Goal: Task Accomplishment & Management: Use online tool/utility

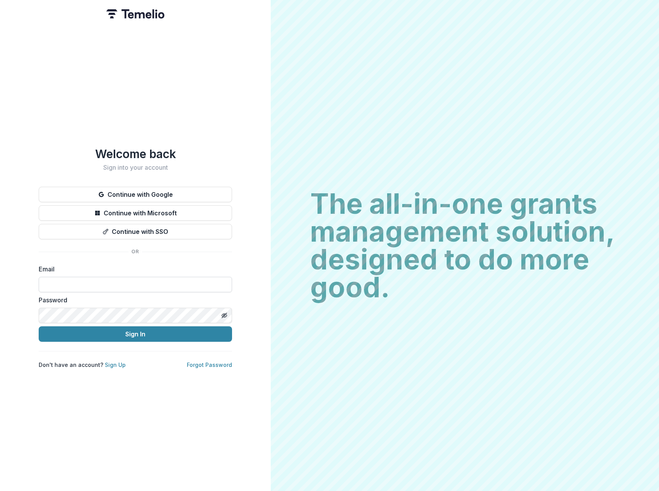
click at [133, 280] on input at bounding box center [135, 284] width 193 height 15
type input "**********"
click at [39, 327] on button "Sign In" at bounding box center [135, 334] width 193 height 15
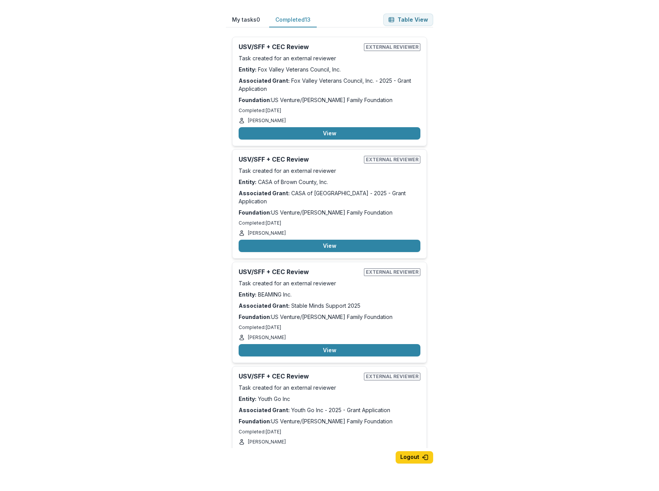
click at [295, 19] on button "Completed 13" at bounding box center [293, 19] width 48 height 15
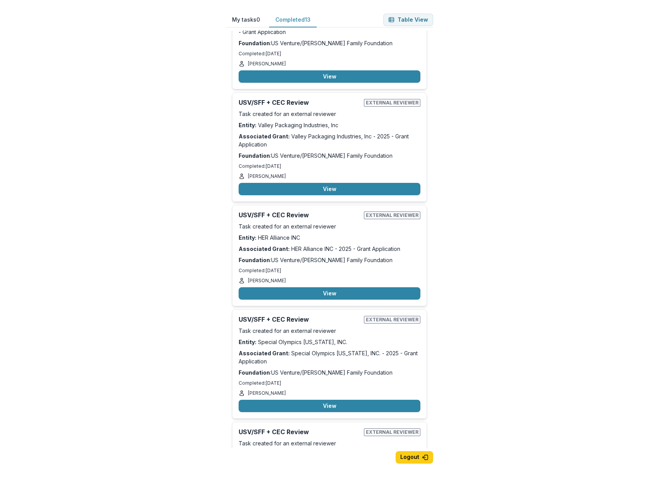
scroll to position [503, 0]
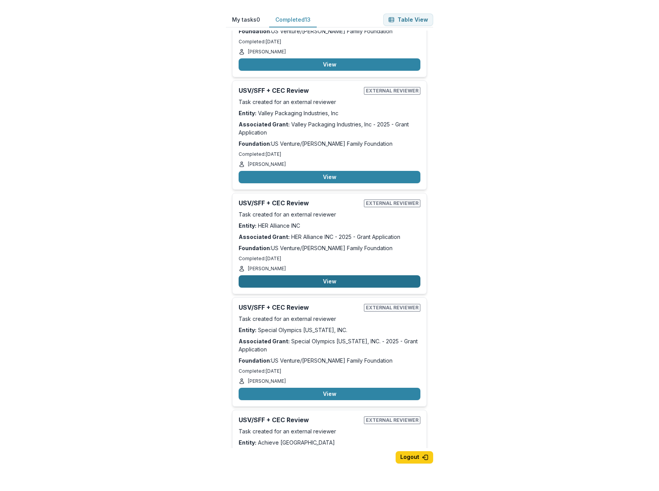
click at [333, 275] on button "View" at bounding box center [330, 281] width 182 height 12
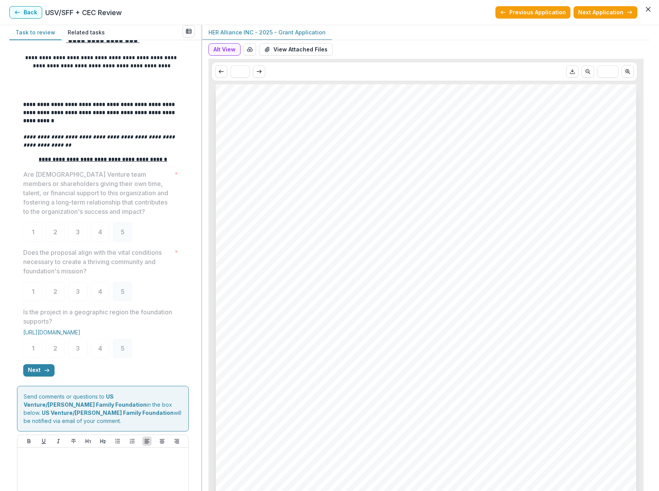
scroll to position [55, 0]
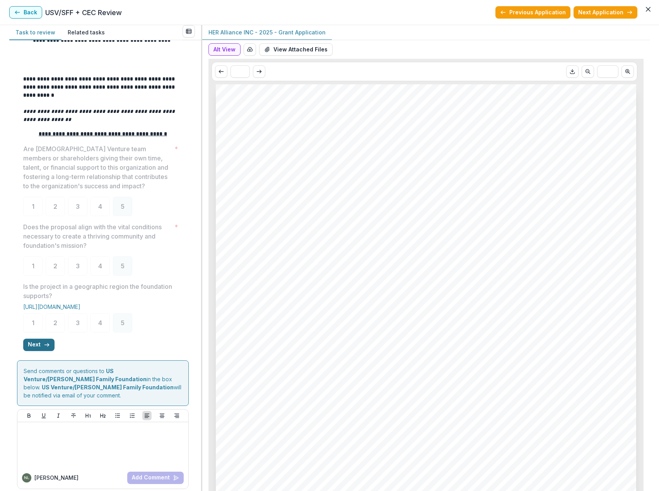
click at [41, 347] on button "Next" at bounding box center [38, 345] width 31 height 12
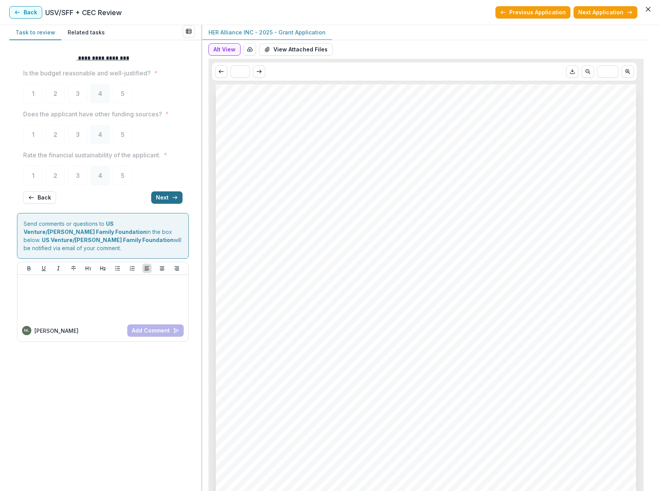
click at [159, 197] on button "Next" at bounding box center [166, 198] width 31 height 12
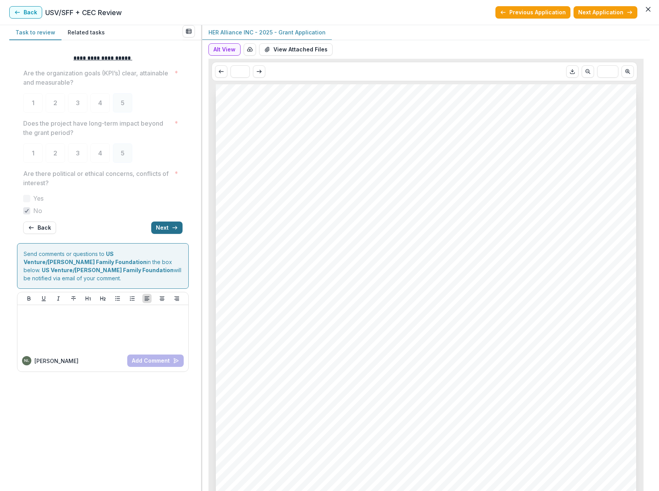
click at [172, 229] on icon "button" at bounding box center [175, 228] width 6 height 6
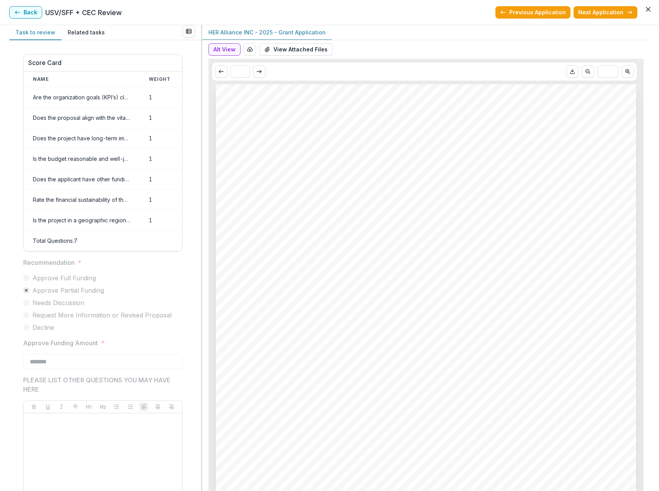
scroll to position [210, 0]
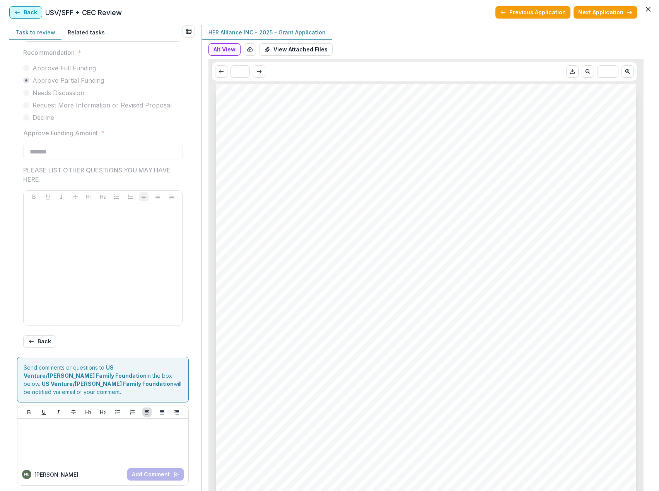
click at [31, 15] on button "Back" at bounding box center [25, 12] width 33 height 12
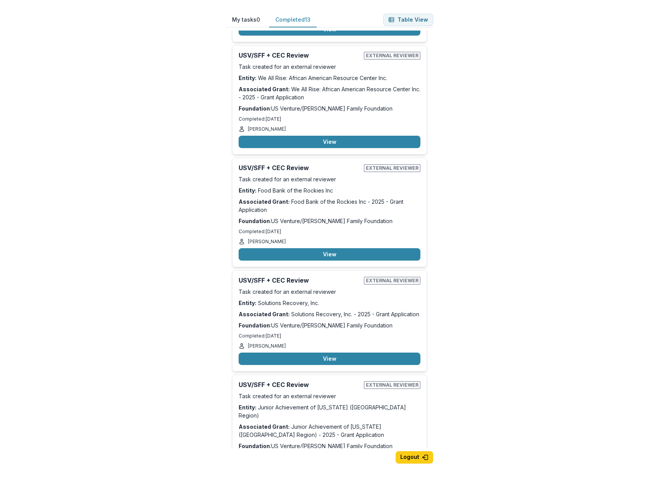
scroll to position [1006, 0]
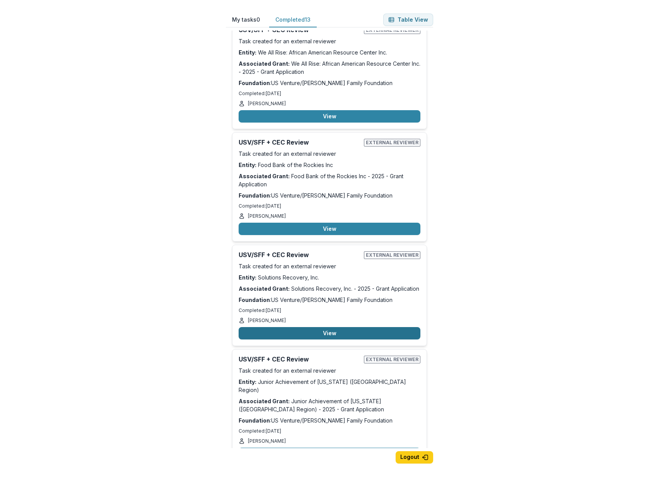
click at [332, 327] on button "View" at bounding box center [330, 333] width 182 height 12
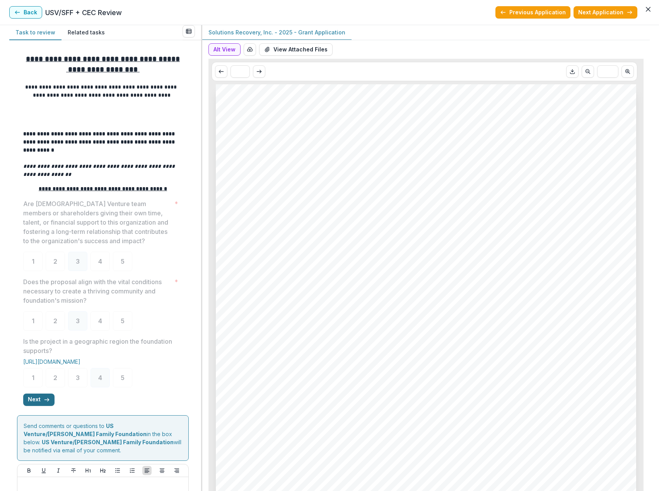
click at [34, 402] on button "Next" at bounding box center [38, 400] width 31 height 12
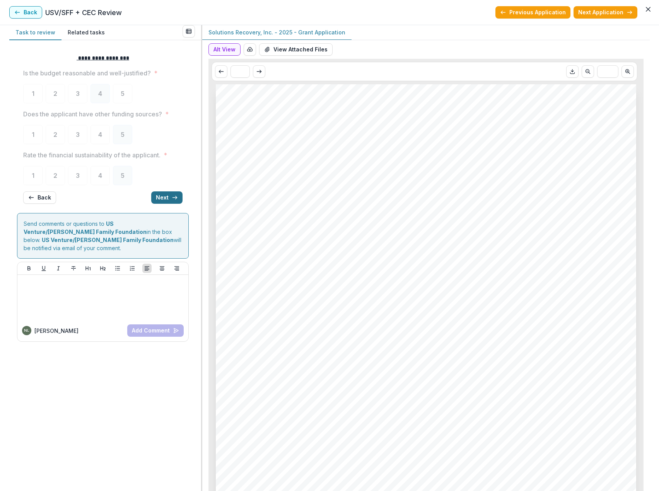
click at [166, 195] on button "Next" at bounding box center [166, 198] width 31 height 12
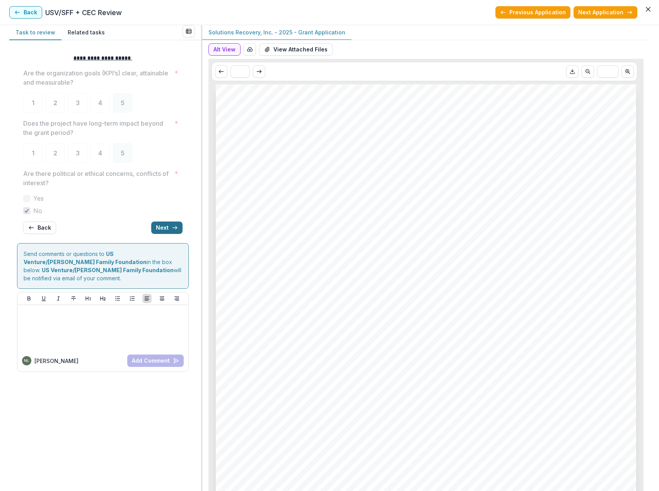
click at [176, 228] on line "button" at bounding box center [175, 228] width 4 height 0
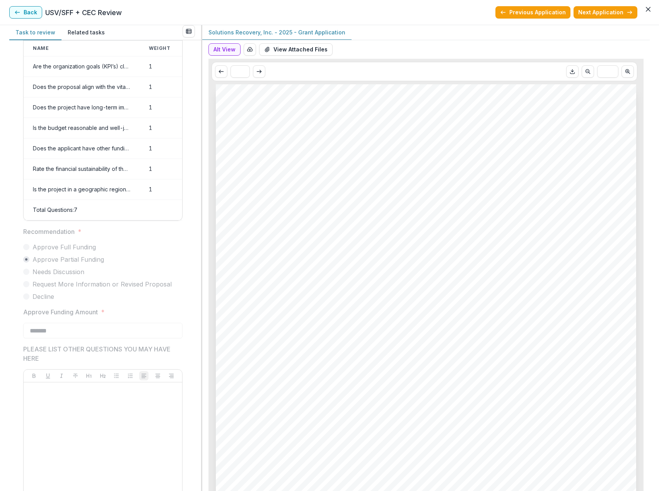
scroll to position [17, 0]
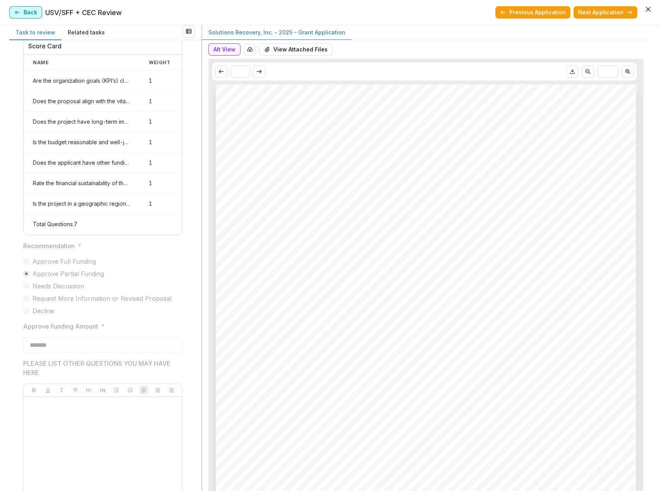
click at [34, 14] on button "Back" at bounding box center [25, 12] width 33 height 12
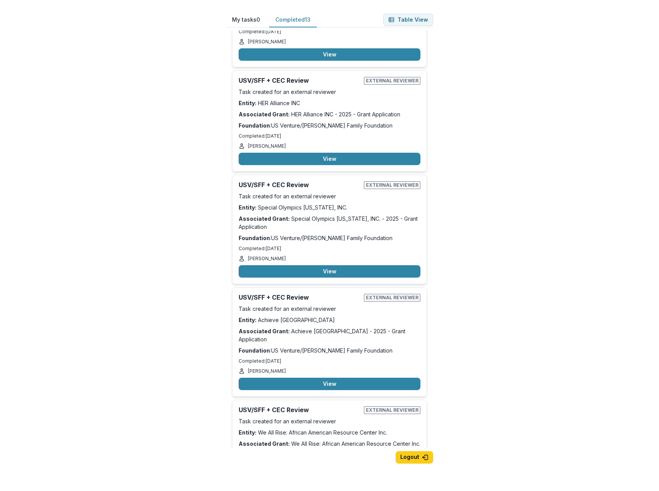
scroll to position [581, 0]
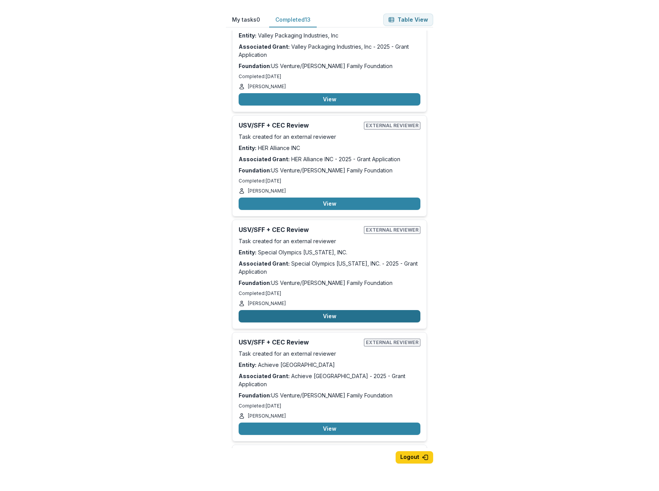
click at [326, 310] on button "View" at bounding box center [330, 316] width 182 height 12
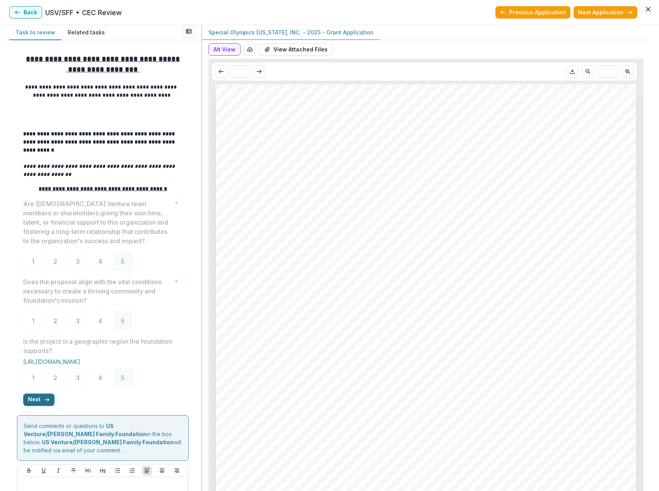
click at [44, 400] on icon "button" at bounding box center [47, 400] width 6 height 6
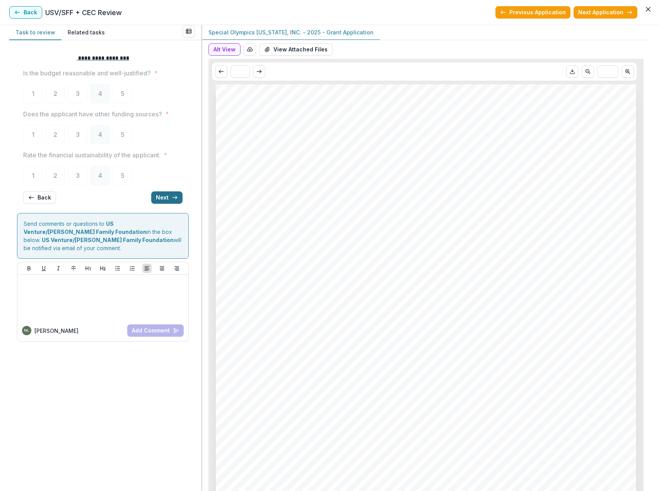
click at [170, 198] on button "Next" at bounding box center [166, 198] width 31 height 12
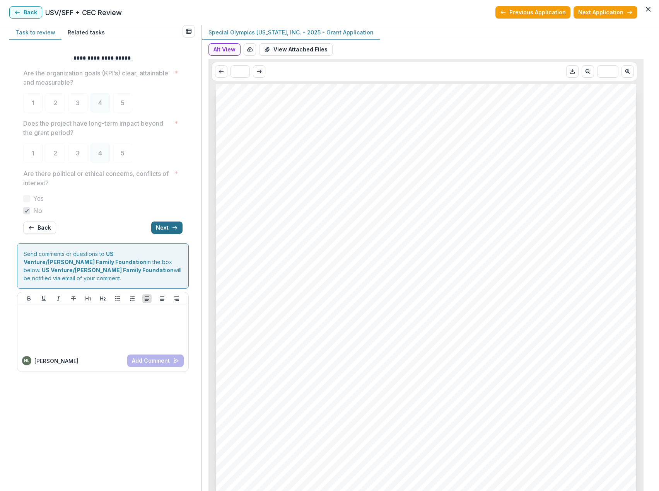
click at [167, 228] on button "Next" at bounding box center [166, 228] width 31 height 12
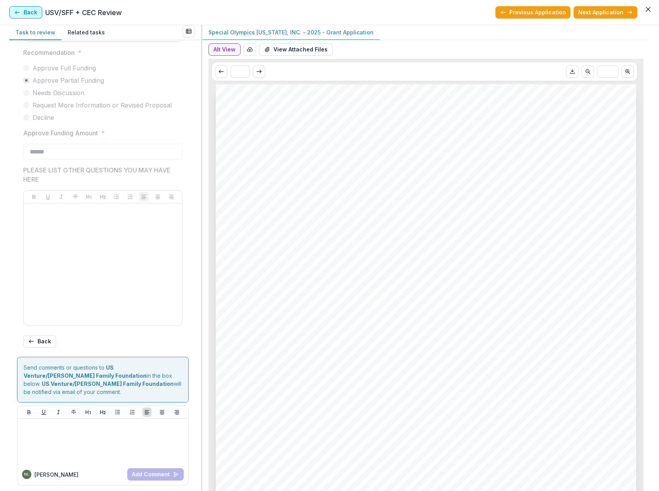
click at [35, 13] on button "Back" at bounding box center [25, 12] width 33 height 12
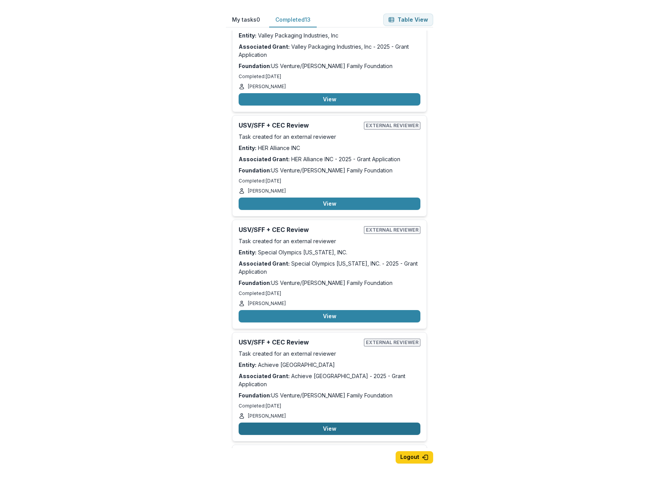
click at [327, 423] on button "View" at bounding box center [330, 429] width 182 height 12
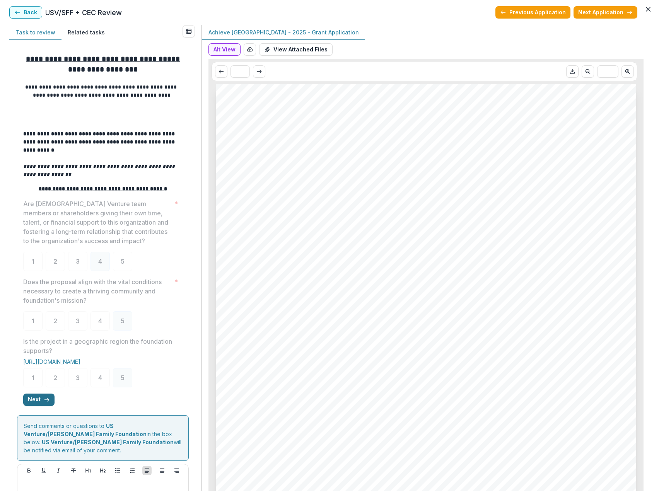
click at [44, 403] on icon "button" at bounding box center [47, 400] width 6 height 6
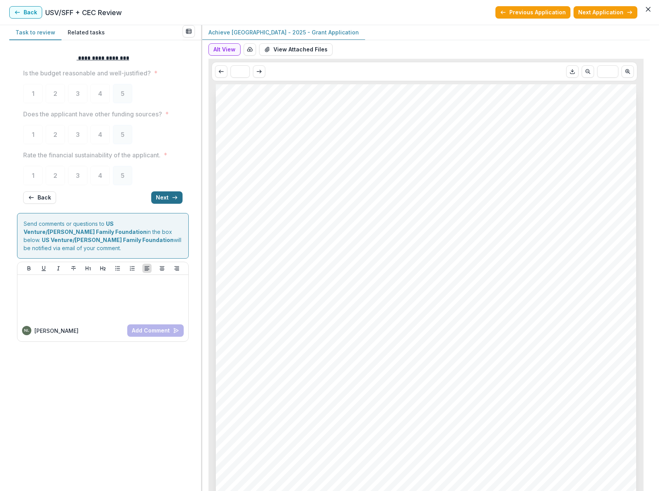
click at [164, 199] on button "Next" at bounding box center [166, 198] width 31 height 12
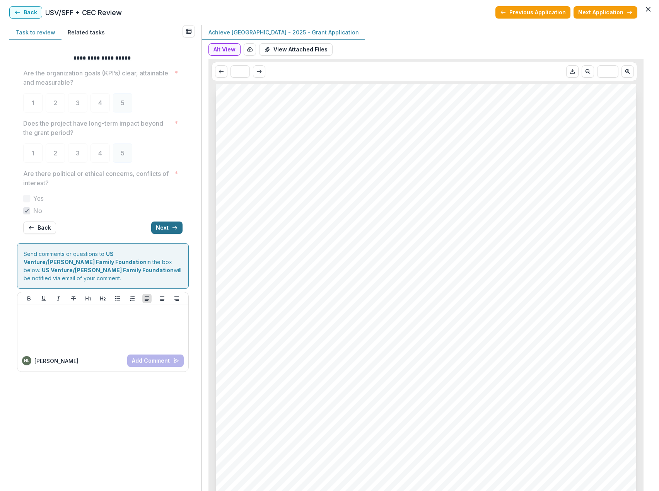
click at [176, 229] on icon "button" at bounding box center [175, 228] width 6 height 6
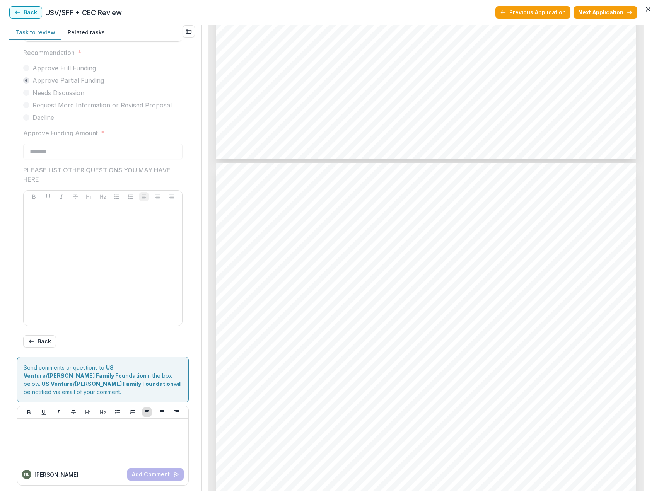
scroll to position [2940, 0]
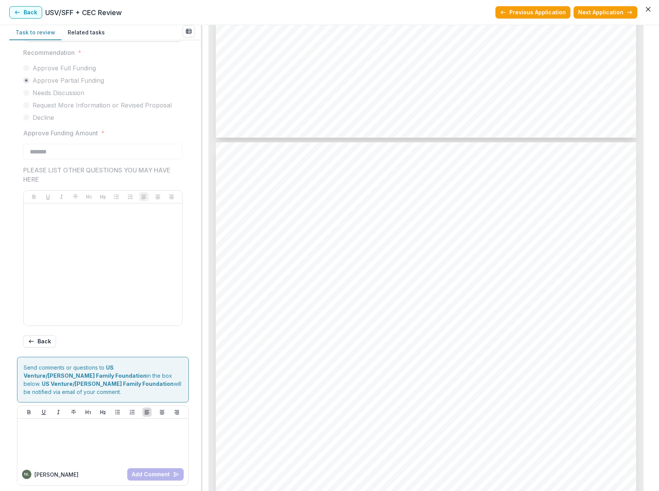
click at [23, 10] on button "Back" at bounding box center [25, 12] width 33 height 12
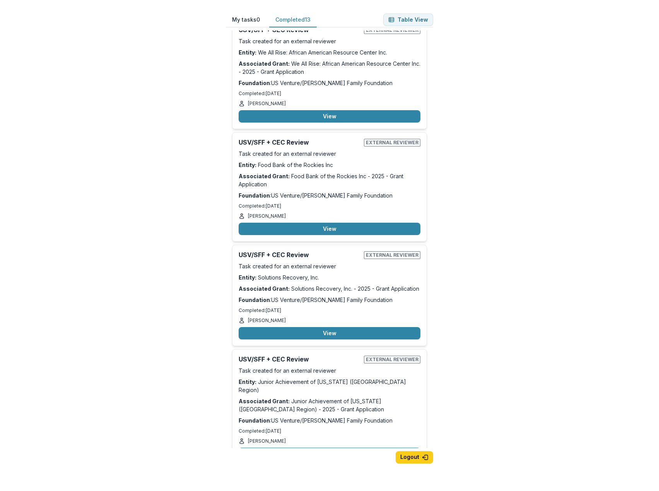
scroll to position [1006, 0]
click at [325, 448] on button "View" at bounding box center [330, 454] width 182 height 12
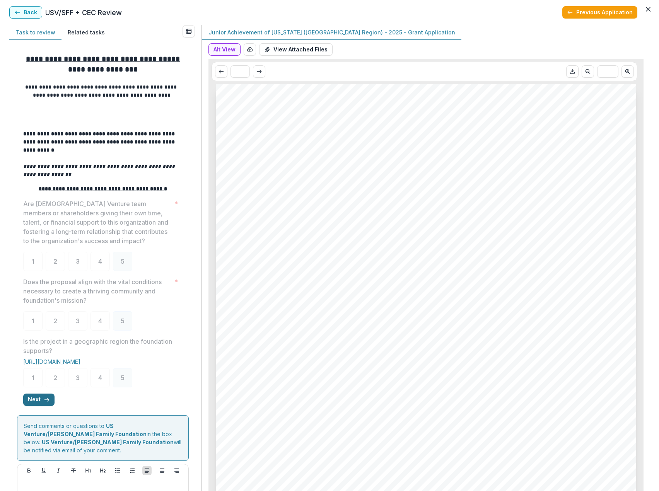
click at [48, 403] on icon "button" at bounding box center [47, 400] width 6 height 6
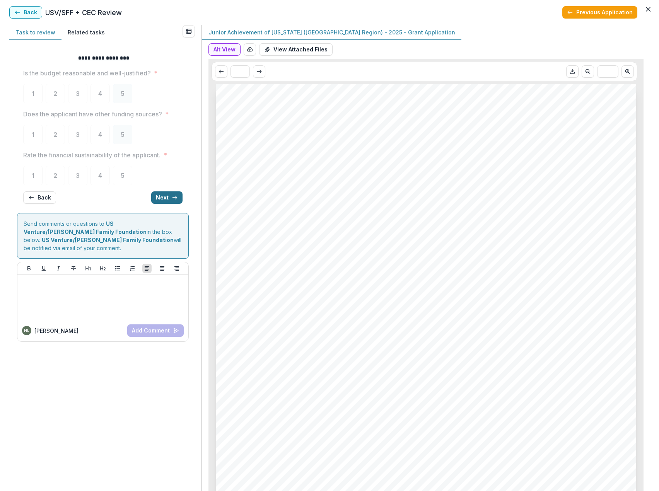
click at [169, 198] on button "Next" at bounding box center [166, 198] width 31 height 12
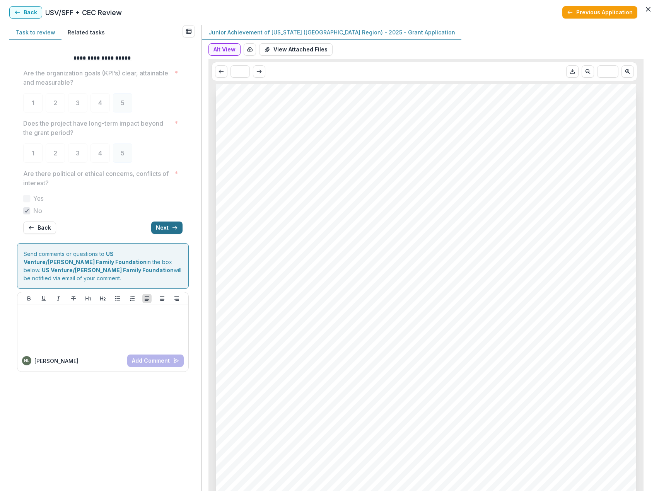
click at [171, 224] on button "Next" at bounding box center [166, 228] width 31 height 12
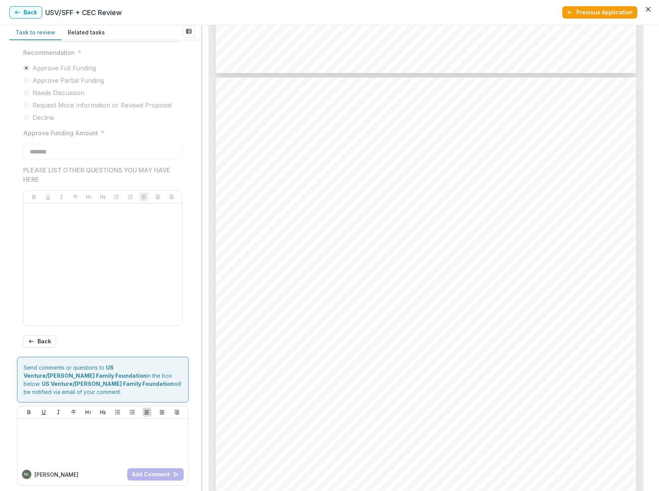
scroll to position [2399, 0]
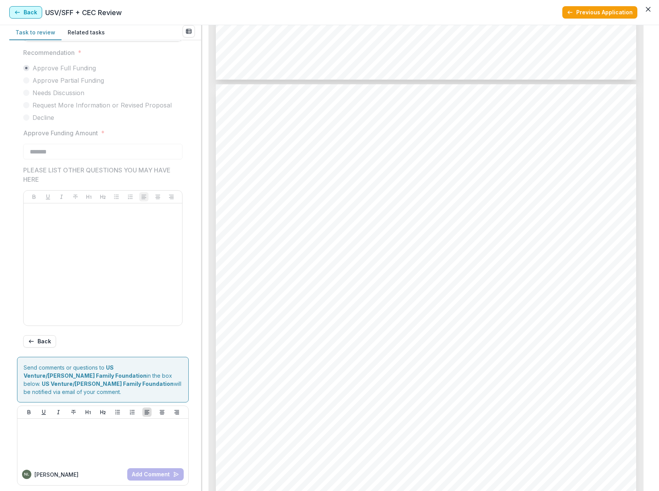
click at [29, 9] on button "Back" at bounding box center [25, 12] width 33 height 12
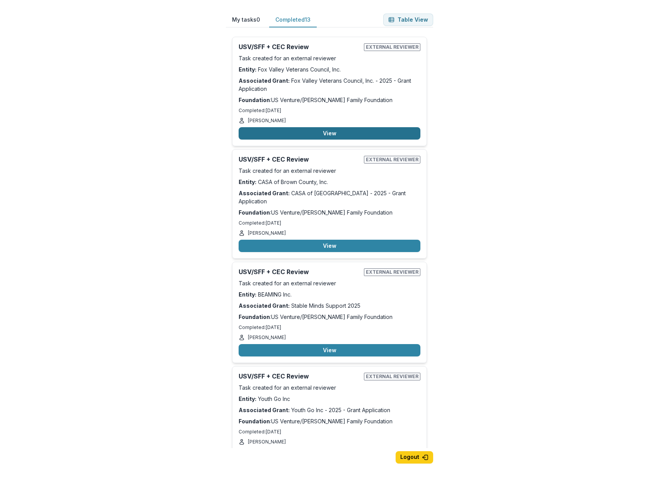
click at [323, 132] on button "View" at bounding box center [330, 133] width 182 height 12
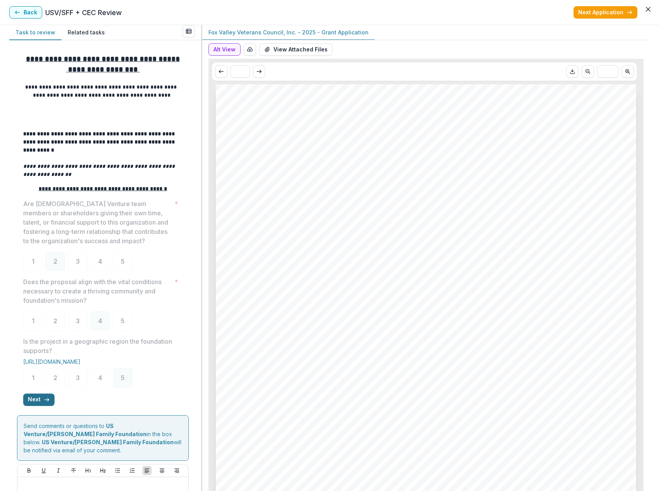
click at [43, 404] on button "Next" at bounding box center [38, 400] width 31 height 12
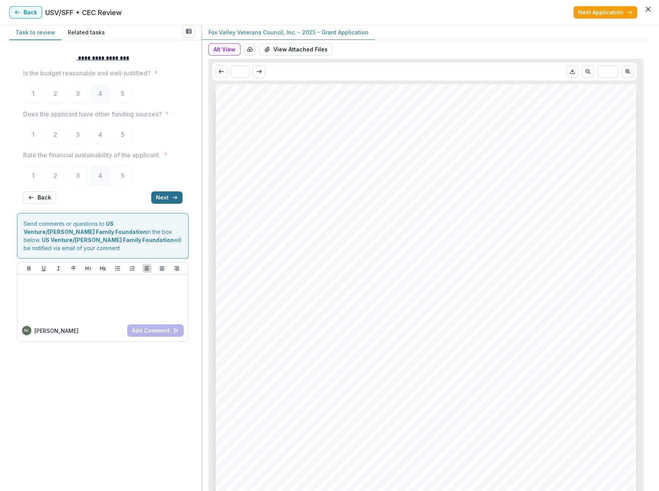
click at [162, 196] on button "Next" at bounding box center [166, 198] width 31 height 12
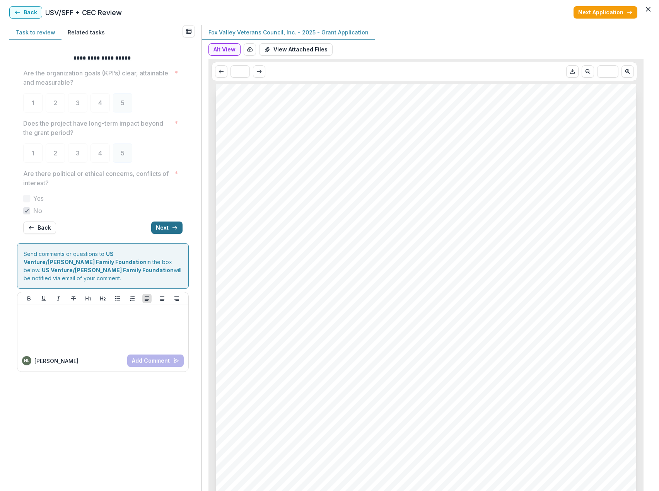
click at [162, 225] on button "Next" at bounding box center [166, 228] width 31 height 12
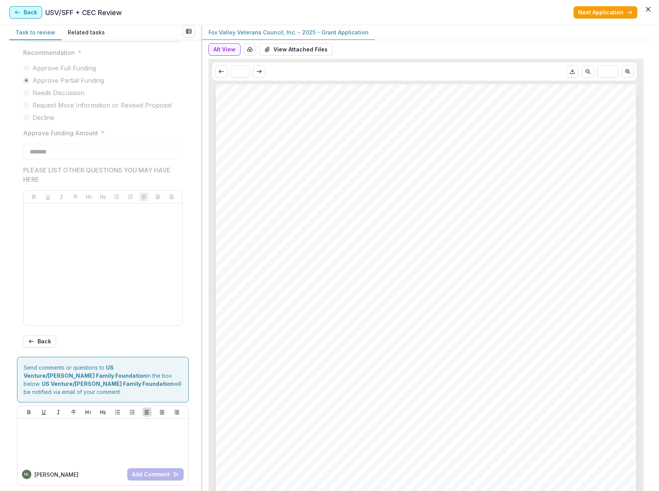
click at [33, 10] on button "Back" at bounding box center [25, 12] width 33 height 12
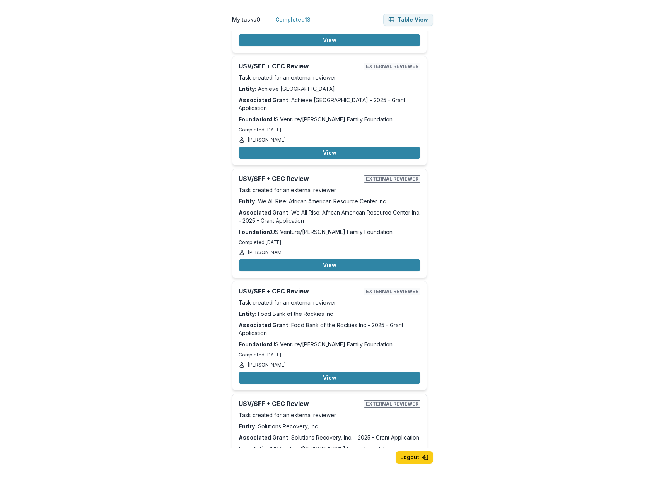
scroll to position [890, 0]
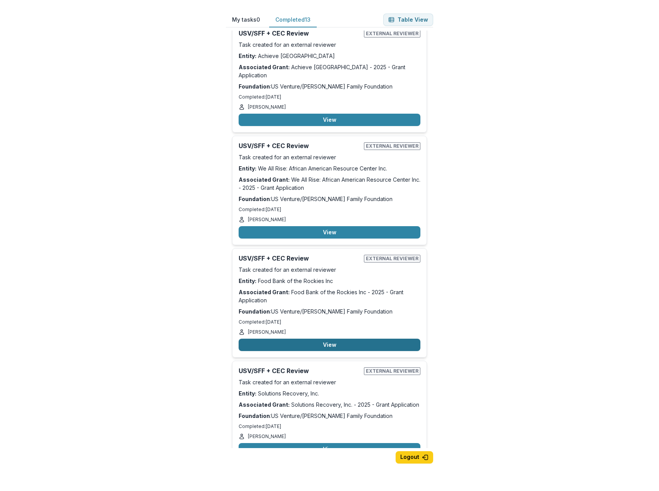
click at [320, 339] on button "View" at bounding box center [330, 345] width 182 height 12
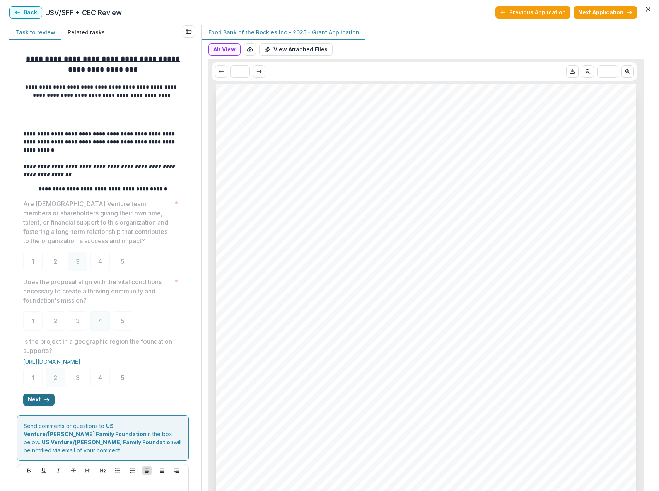
click at [37, 404] on button "Next" at bounding box center [38, 400] width 31 height 12
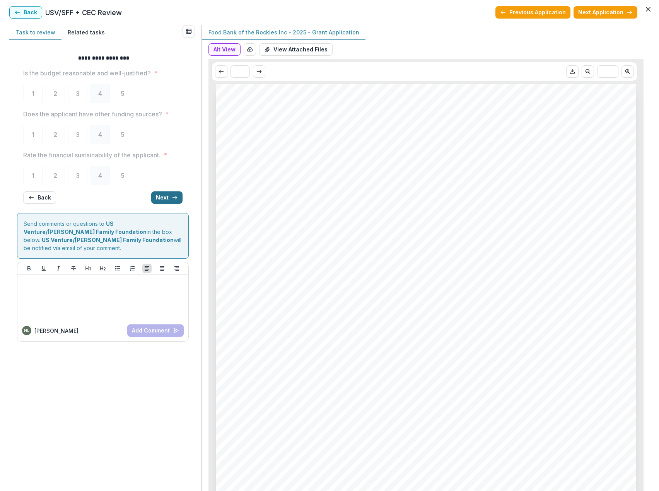
click at [170, 195] on button "Next" at bounding box center [166, 198] width 31 height 12
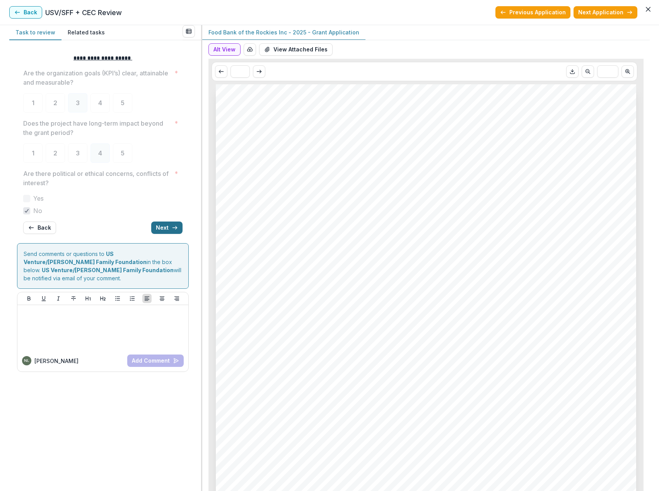
click at [171, 227] on button "Next" at bounding box center [166, 228] width 31 height 12
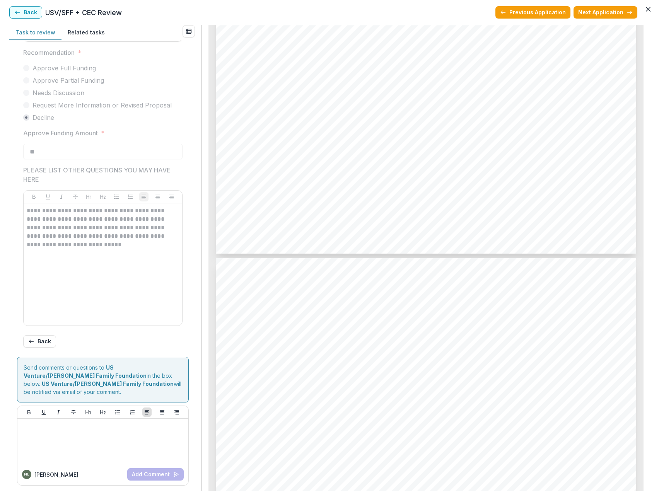
scroll to position [2786, 0]
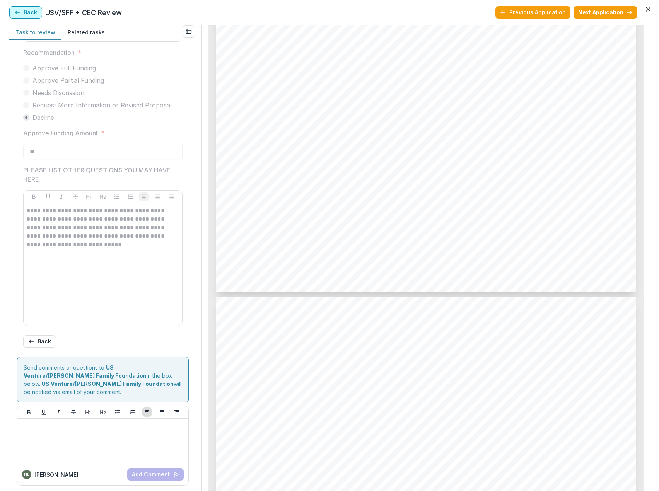
click at [25, 11] on button "Back" at bounding box center [25, 12] width 33 height 12
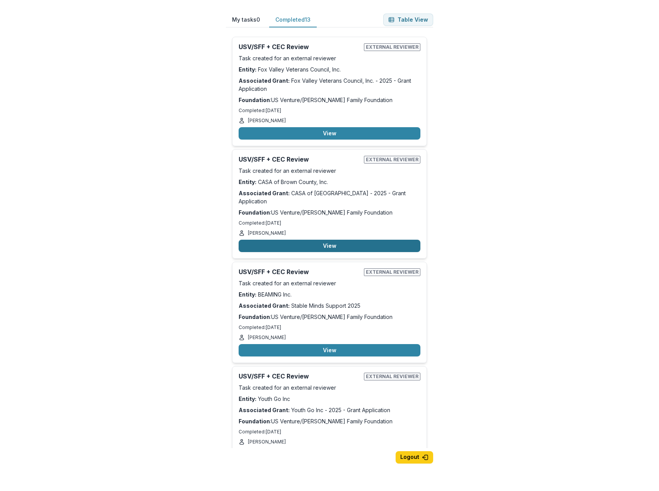
click at [326, 240] on button "View" at bounding box center [330, 246] width 182 height 12
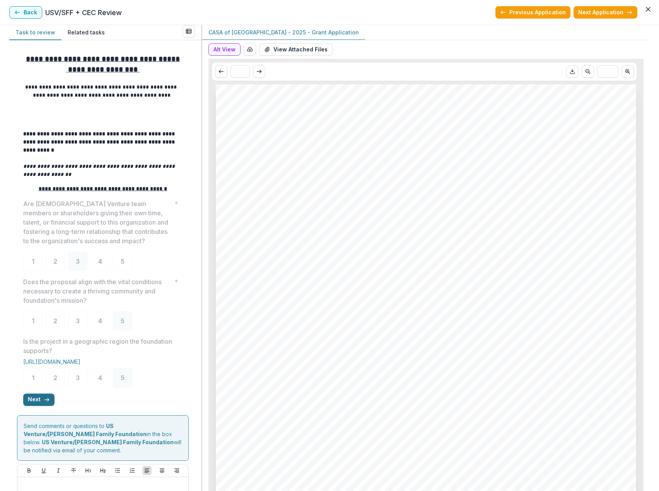
click at [36, 404] on button "Next" at bounding box center [38, 400] width 31 height 12
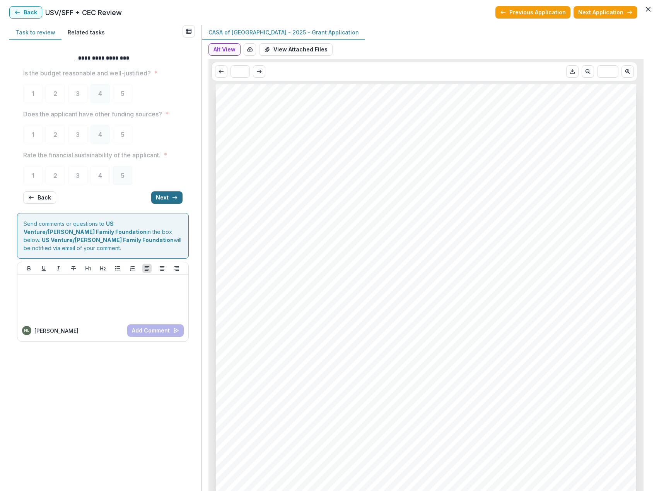
click at [162, 198] on button "Next" at bounding box center [166, 198] width 31 height 12
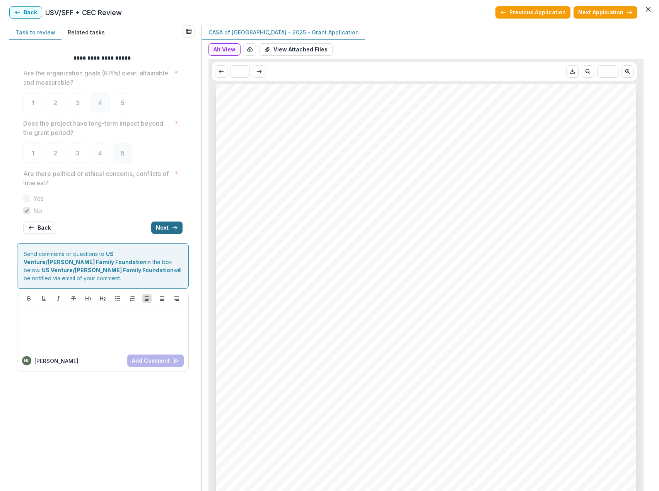
click at [161, 227] on button "Next" at bounding box center [166, 228] width 31 height 12
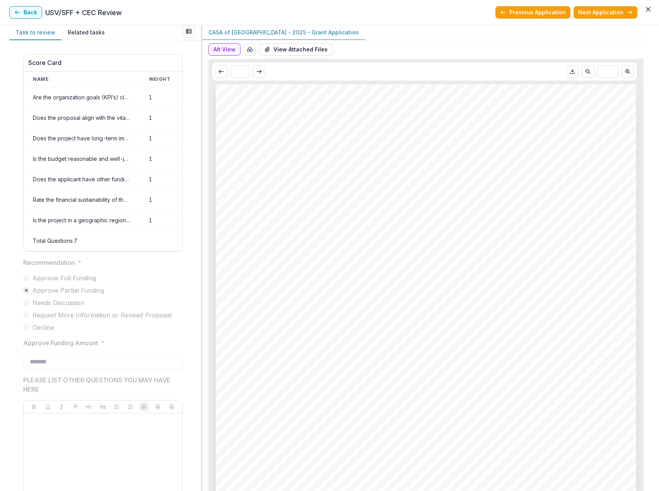
scroll to position [210, 0]
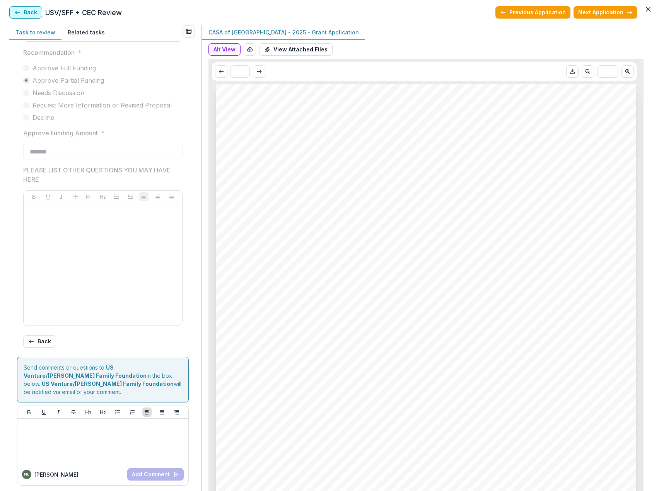
click at [32, 12] on button "Back" at bounding box center [25, 12] width 33 height 12
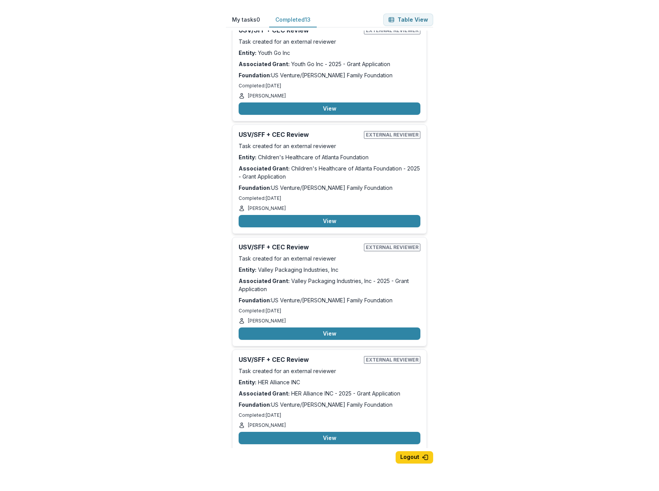
scroll to position [348, 0]
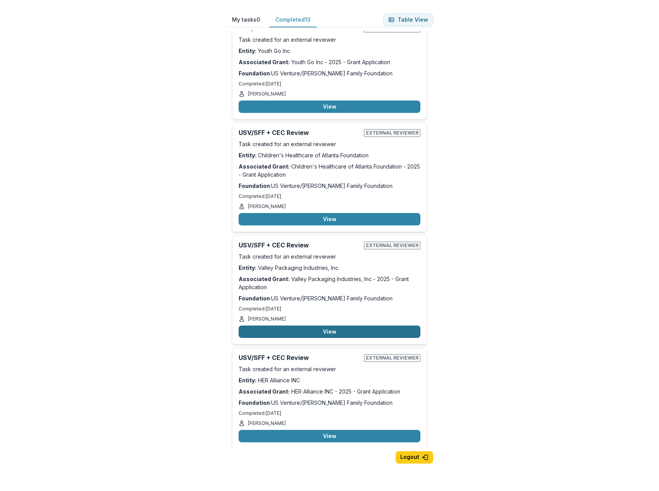
click at [330, 326] on button "View" at bounding box center [330, 332] width 182 height 12
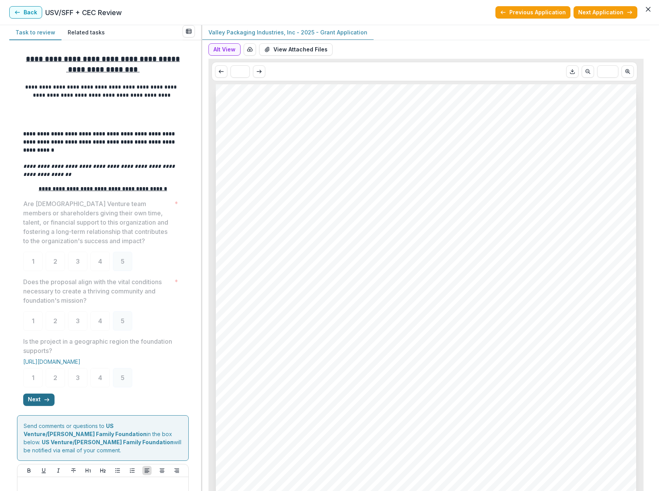
click at [37, 402] on button "Next" at bounding box center [38, 400] width 31 height 12
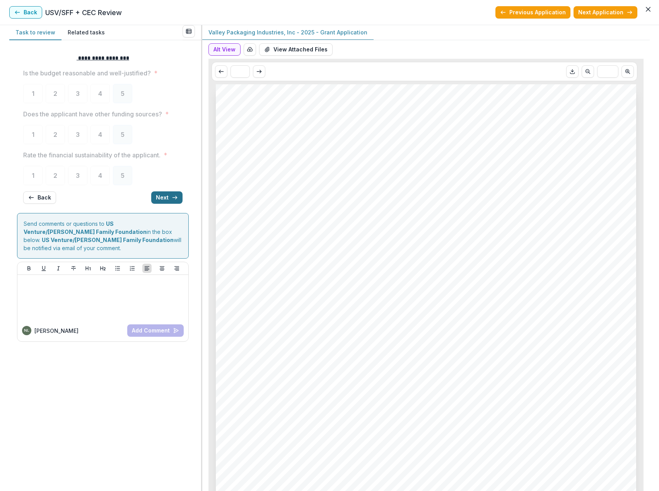
click at [169, 200] on button "Next" at bounding box center [166, 198] width 31 height 12
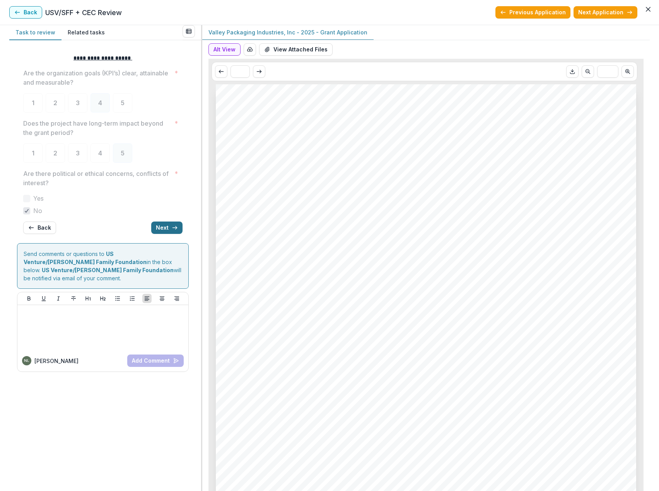
click at [164, 227] on button "Next" at bounding box center [166, 228] width 31 height 12
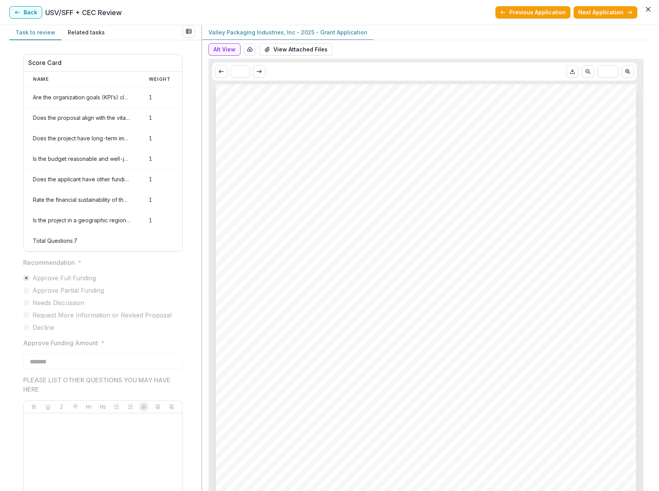
scroll to position [210, 0]
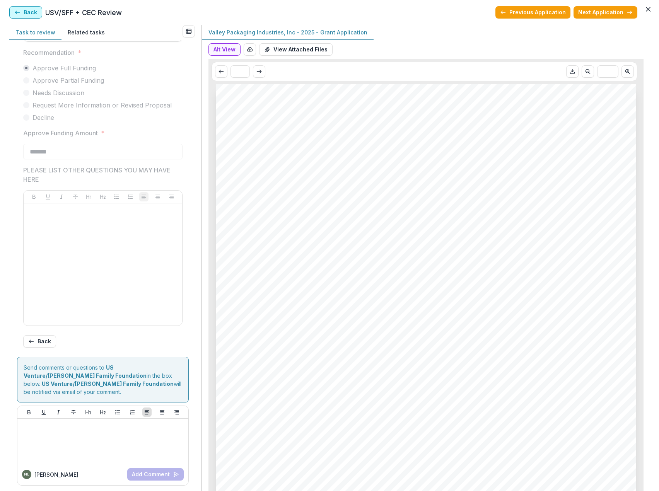
click at [24, 12] on button "Back" at bounding box center [25, 12] width 33 height 12
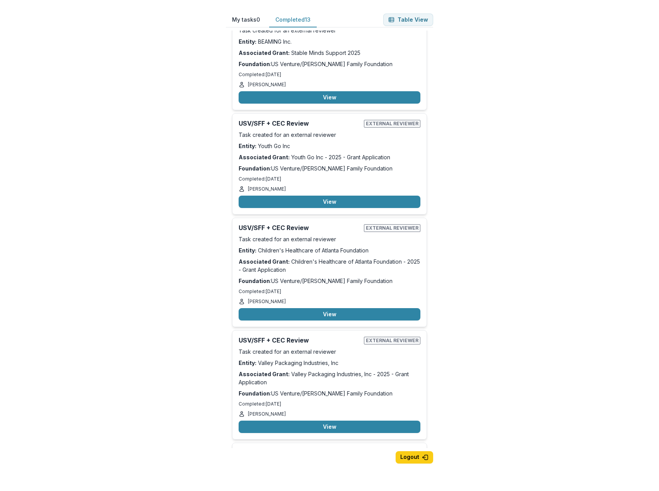
scroll to position [232, 0]
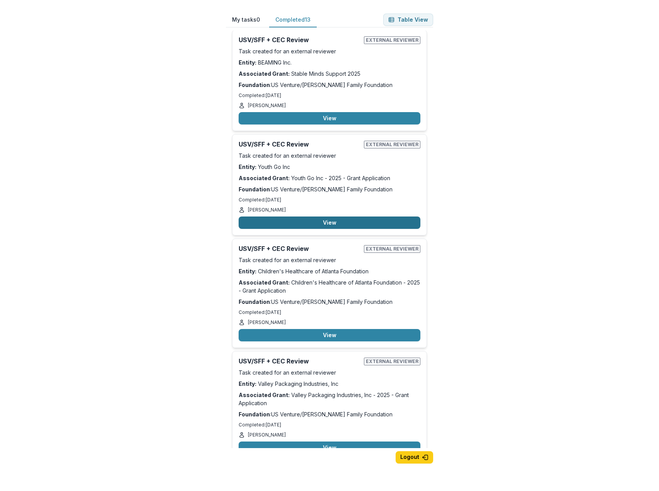
click at [326, 217] on button "View" at bounding box center [330, 223] width 182 height 12
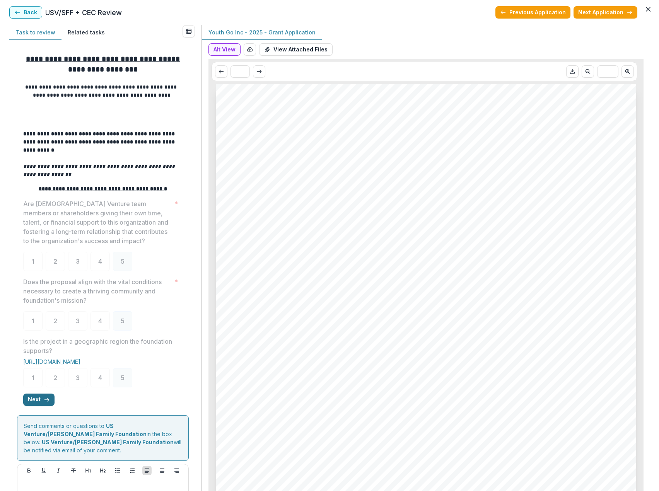
click at [42, 403] on button "Next" at bounding box center [38, 400] width 31 height 12
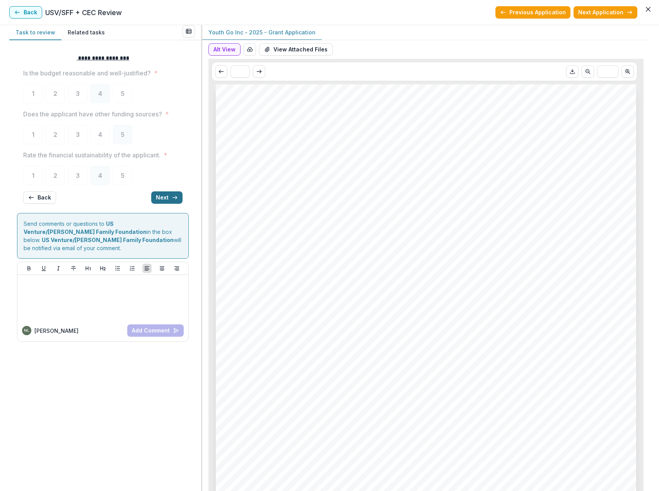
click at [168, 198] on button "Next" at bounding box center [166, 198] width 31 height 12
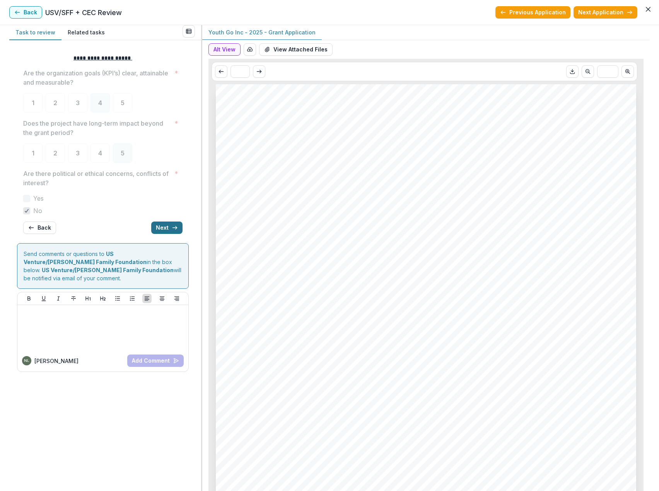
click at [164, 225] on button "Next" at bounding box center [166, 228] width 31 height 12
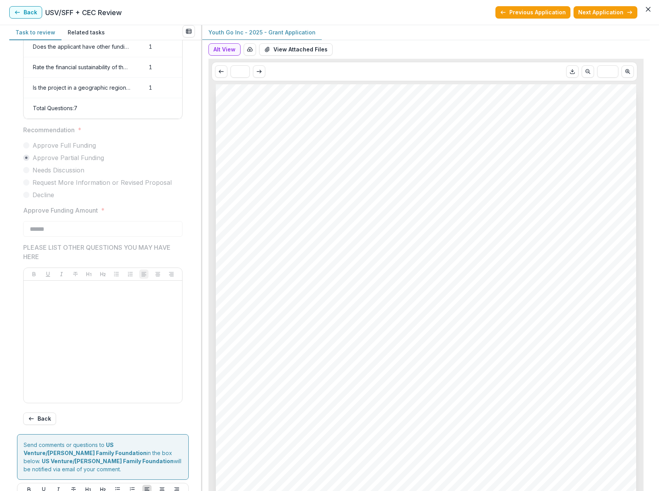
click at [340, 295] on div "Youth Go Inc Youth Go Inc - 2025 - Grant Application Nonprofit DBA: Youth Go In…" at bounding box center [426, 381] width 421 height 595
click at [27, 12] on button "Back" at bounding box center [25, 12] width 33 height 12
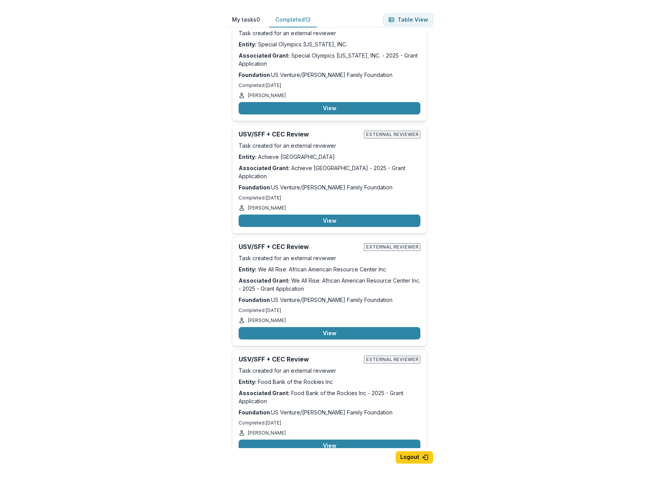
scroll to position [851, 0]
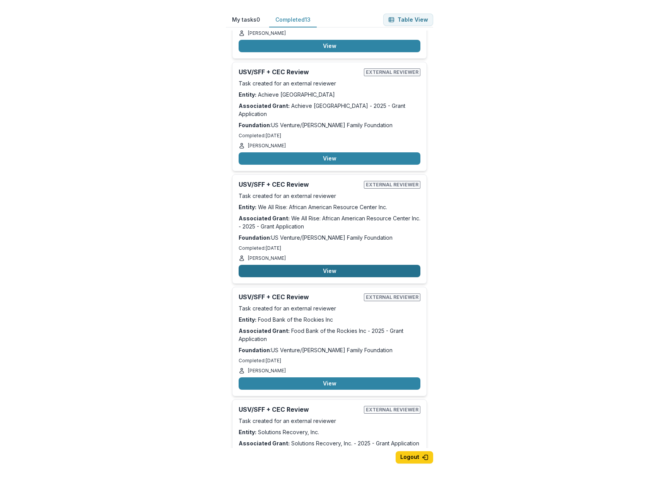
click at [328, 265] on button "View" at bounding box center [330, 271] width 182 height 12
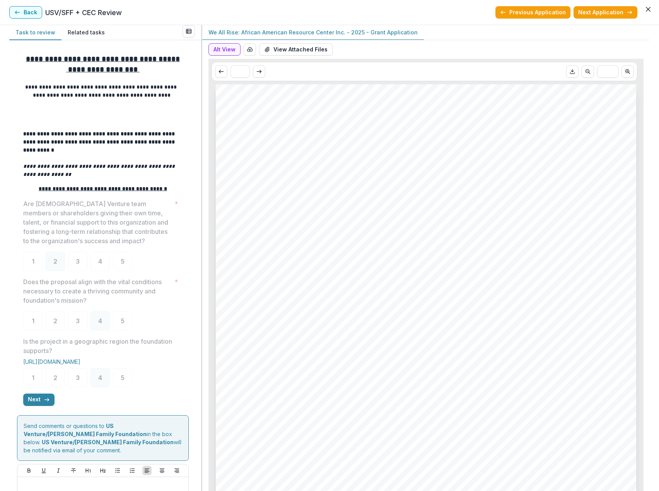
click at [42, 403] on button "Next" at bounding box center [38, 400] width 31 height 12
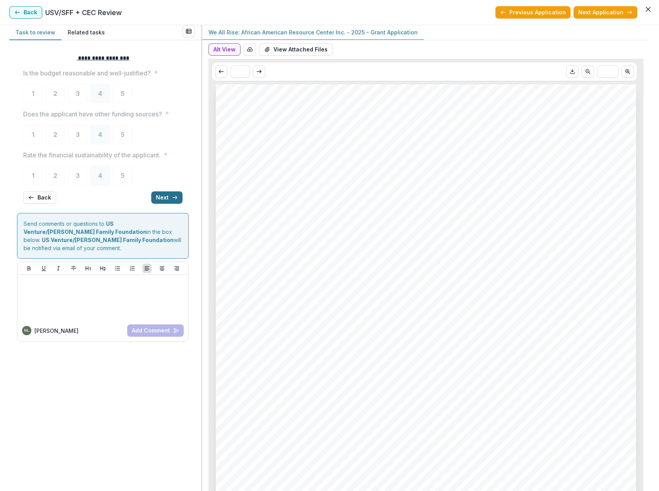
click at [169, 197] on button "Next" at bounding box center [166, 198] width 31 height 12
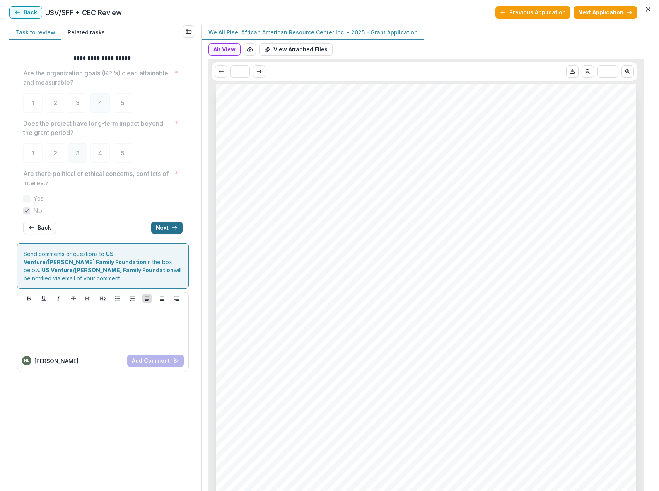
click at [165, 228] on button "Next" at bounding box center [166, 228] width 31 height 12
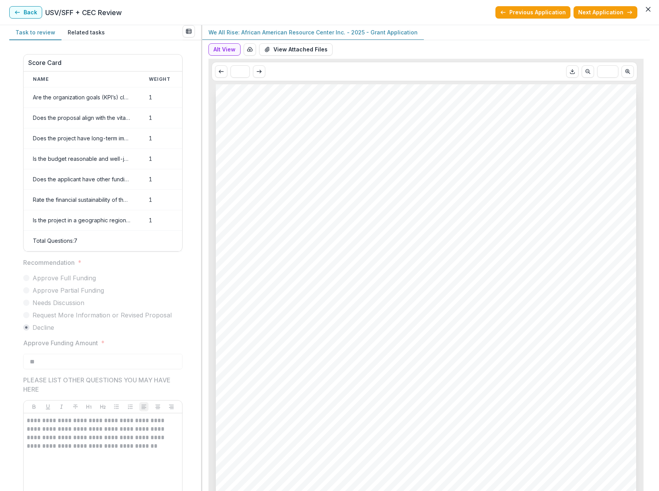
scroll to position [210, 0]
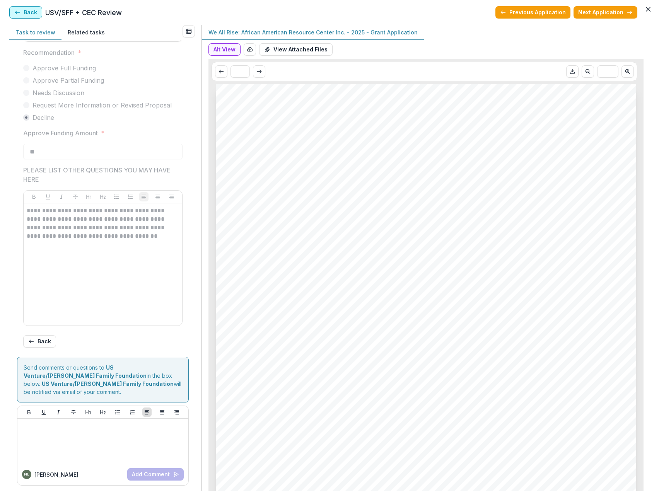
click at [32, 13] on button "Back" at bounding box center [25, 12] width 33 height 12
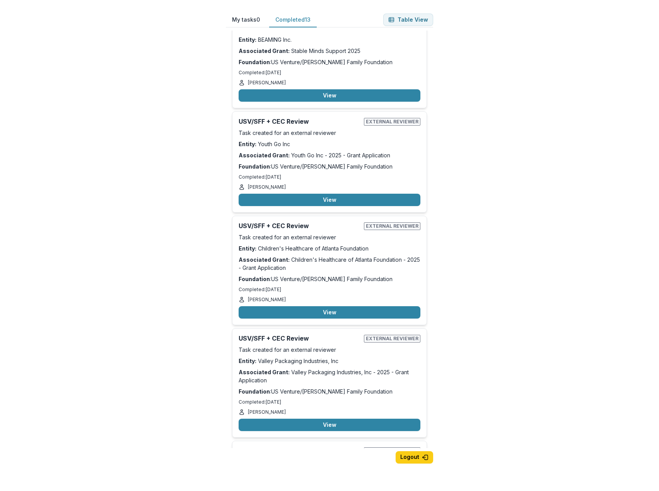
scroll to position [194, 0]
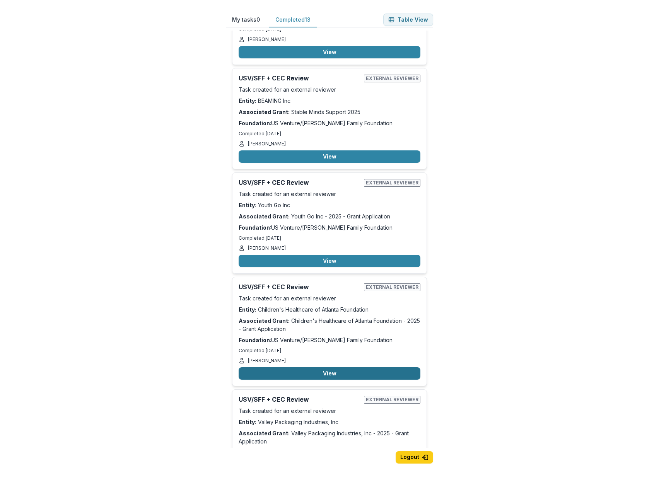
click at [343, 368] on button "View" at bounding box center [330, 374] width 182 height 12
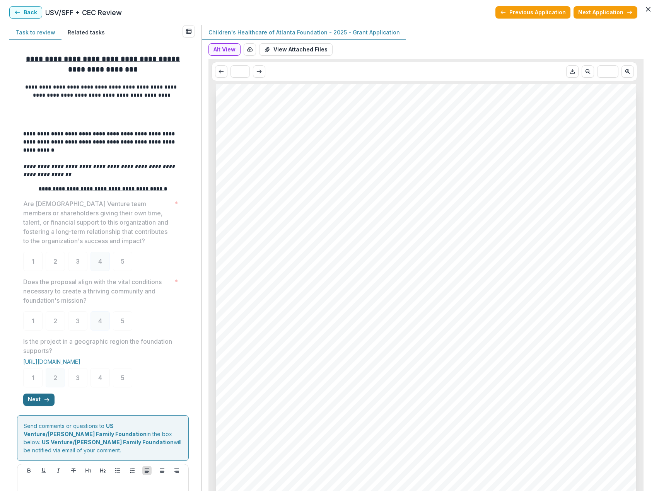
click at [39, 403] on button "Next" at bounding box center [38, 400] width 31 height 12
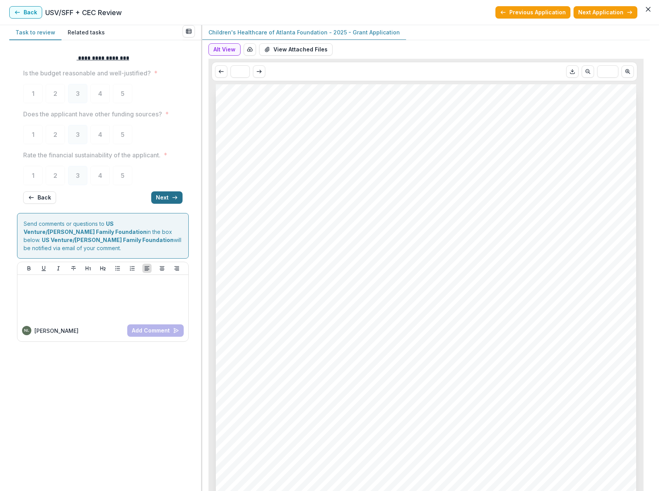
click at [163, 198] on button "Next" at bounding box center [166, 198] width 31 height 12
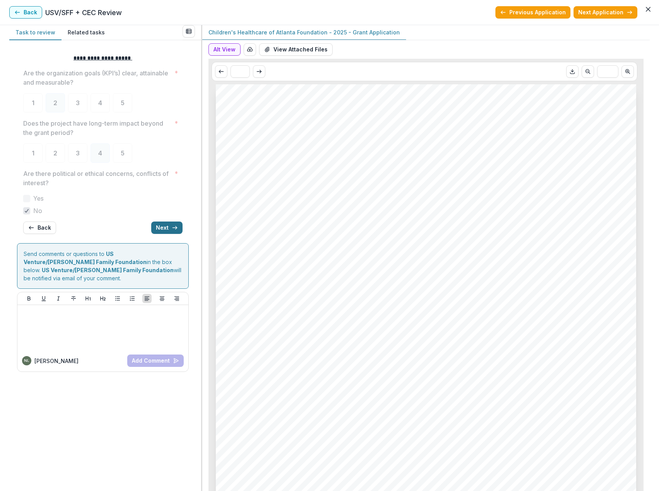
click at [162, 227] on button "Next" at bounding box center [166, 228] width 31 height 12
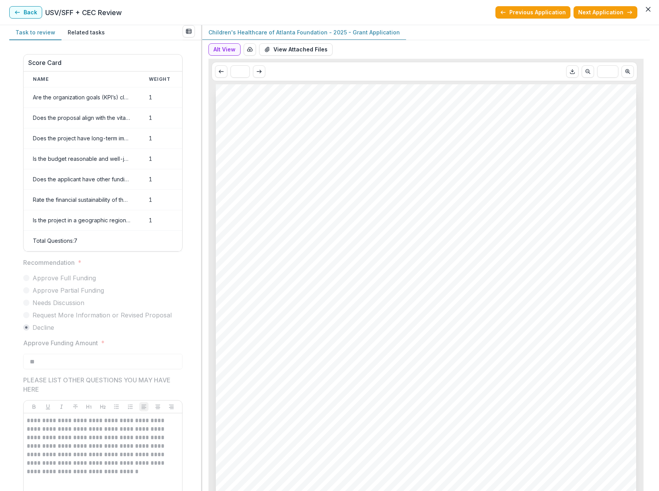
scroll to position [210, 0]
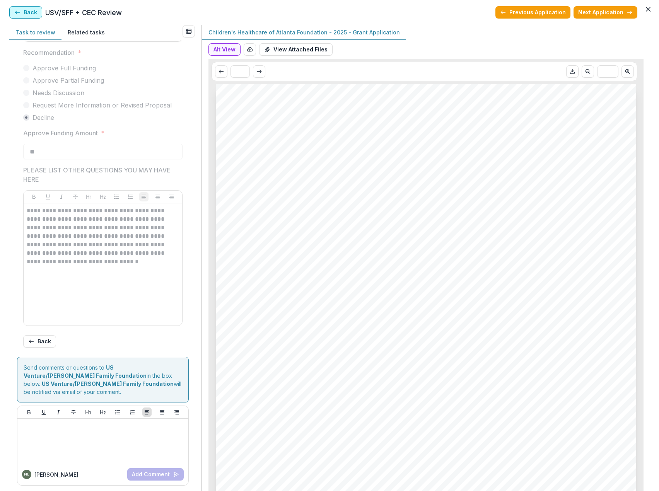
click at [20, 14] on icon "button" at bounding box center [17, 12] width 6 height 6
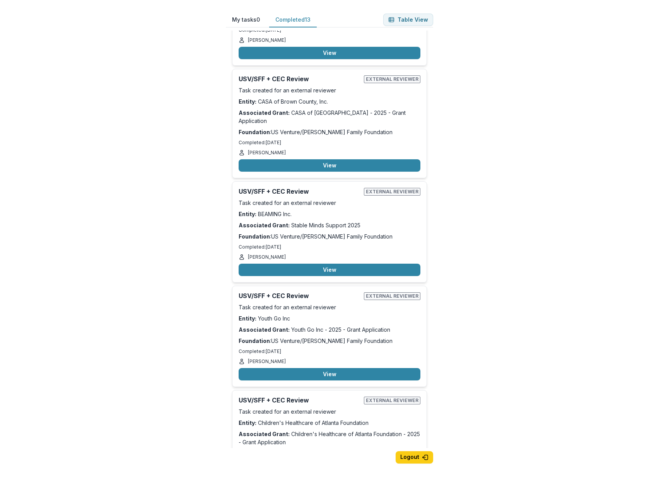
scroll to position [0, 0]
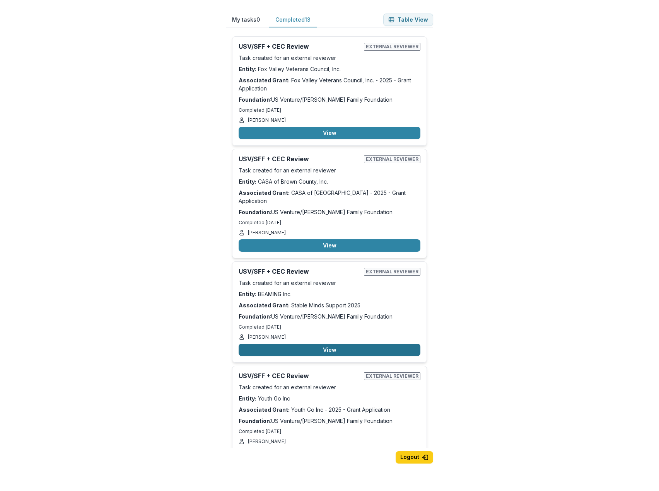
click at [333, 344] on button "View" at bounding box center [330, 350] width 182 height 12
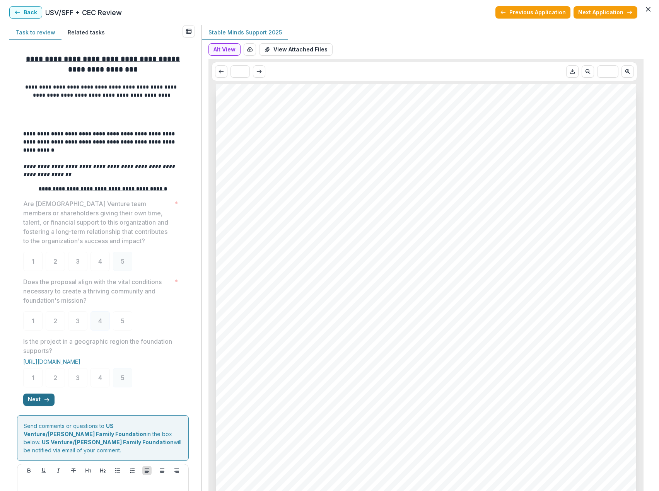
click at [44, 402] on icon "button" at bounding box center [47, 400] width 6 height 6
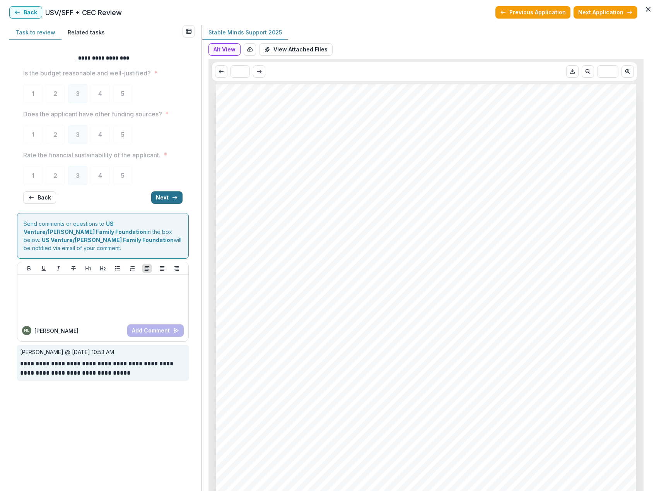
click at [163, 195] on button "Next" at bounding box center [166, 198] width 31 height 12
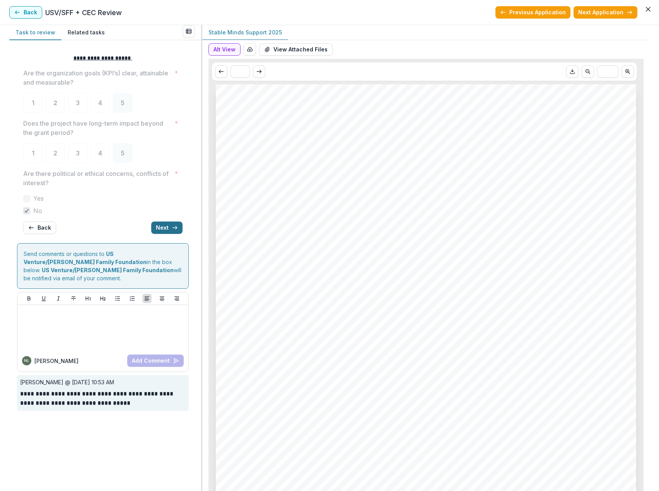
click at [176, 227] on icon "button" at bounding box center [175, 228] width 6 height 6
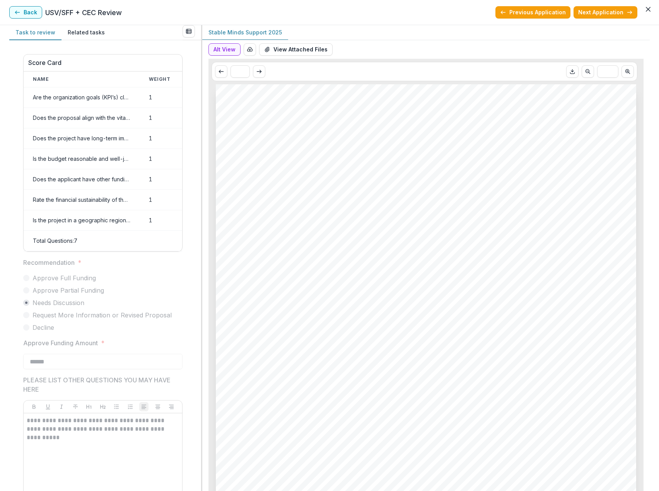
scroll to position [249, 0]
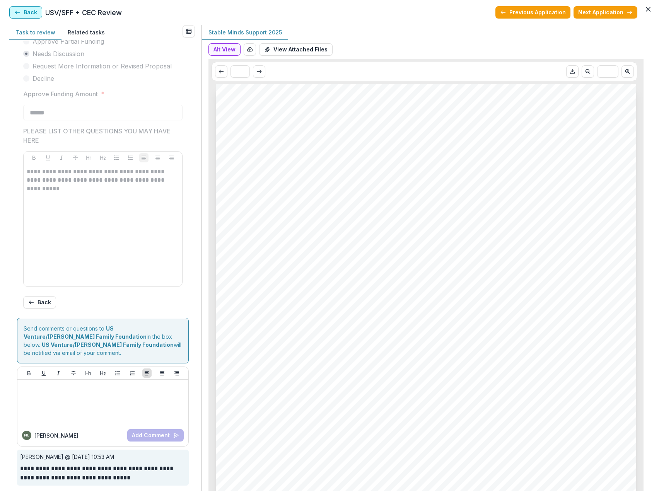
click at [32, 13] on button "Back" at bounding box center [25, 12] width 33 height 12
